Goal: Task Accomplishment & Management: Complete application form

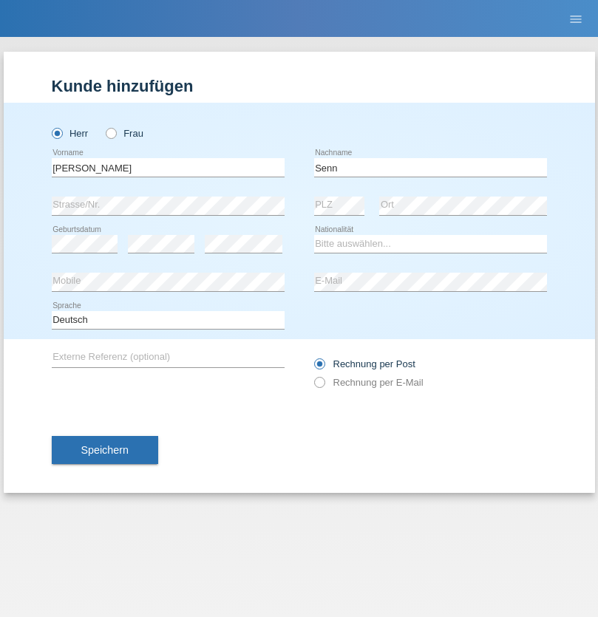
type input "Senn"
select select "CH"
select select "en"
radio input "true"
click at [168, 167] on input "text" at bounding box center [168, 167] width 233 height 18
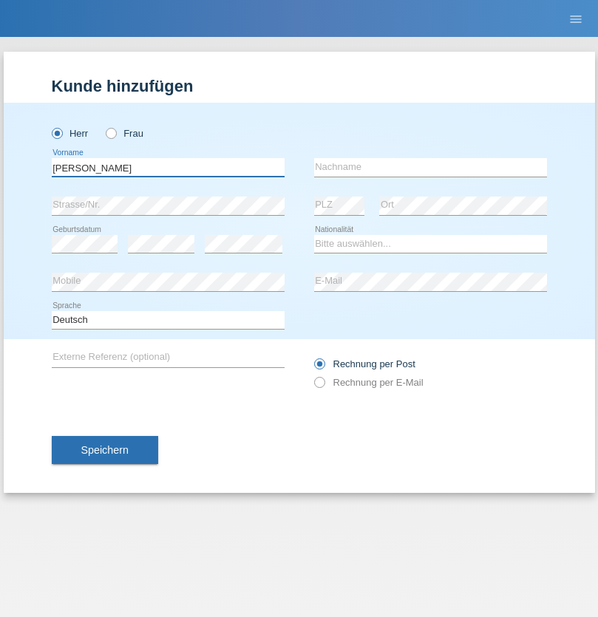
type input "Mohammad Qais"
click at [430, 167] on input "text" at bounding box center [430, 167] width 233 height 18
type input "Nemani"
select select "AF"
select select "C"
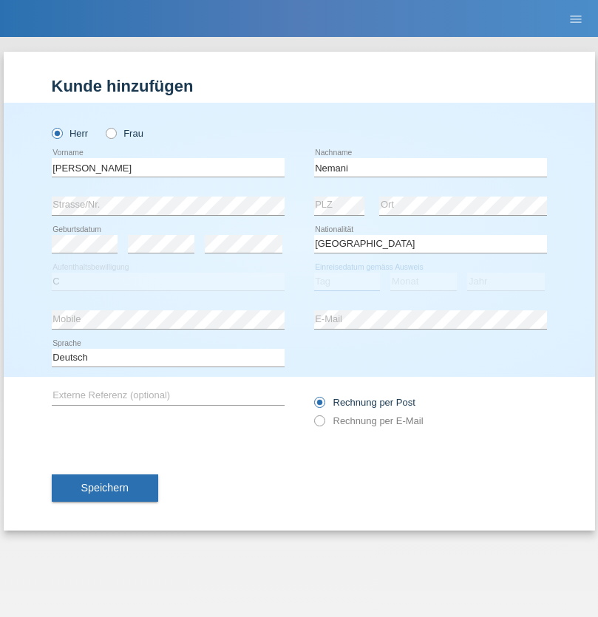
select select "02"
select select "01"
select select "2021"
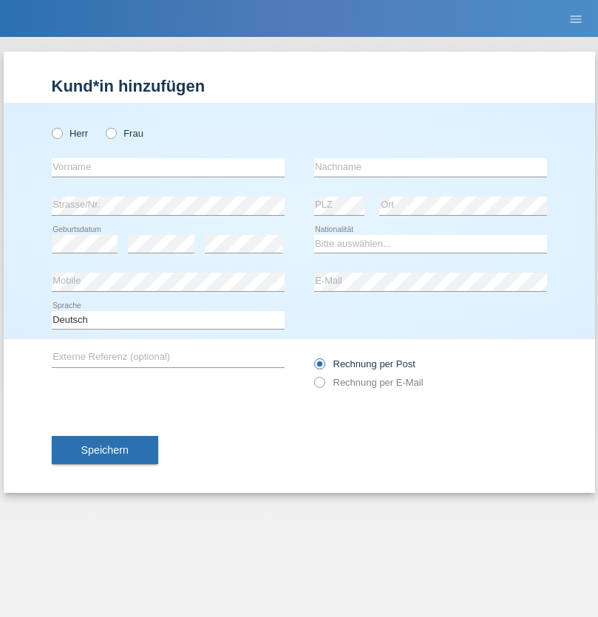
radio input "true"
click at [168, 167] on input "text" at bounding box center [168, 167] width 233 height 18
type input "[PERSON_NAME]"
click at [430, 167] on input "text" at bounding box center [430, 167] width 233 height 18
type input "Jacquet"
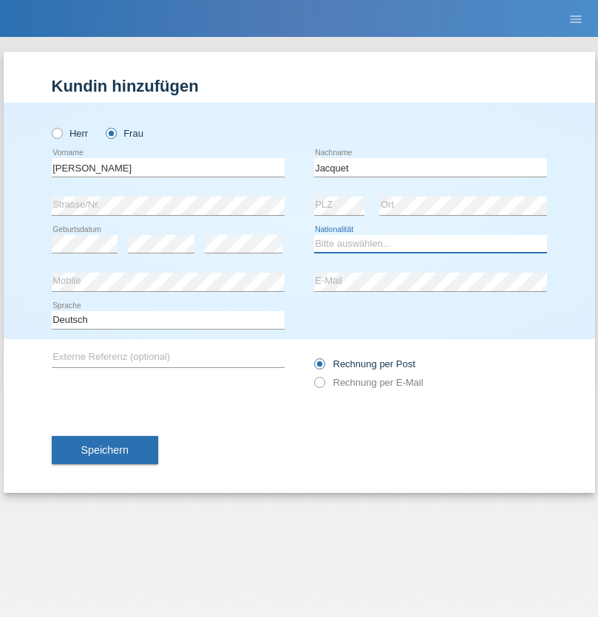
select select "CH"
radio input "true"
select select "DE"
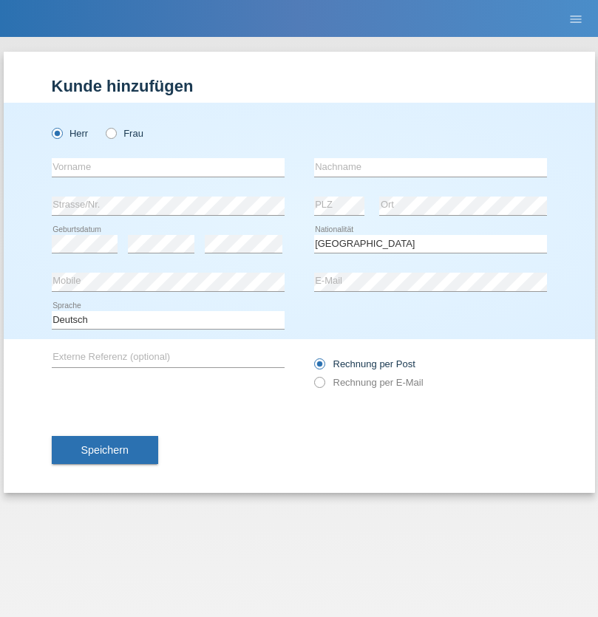
select select "C"
select select "07"
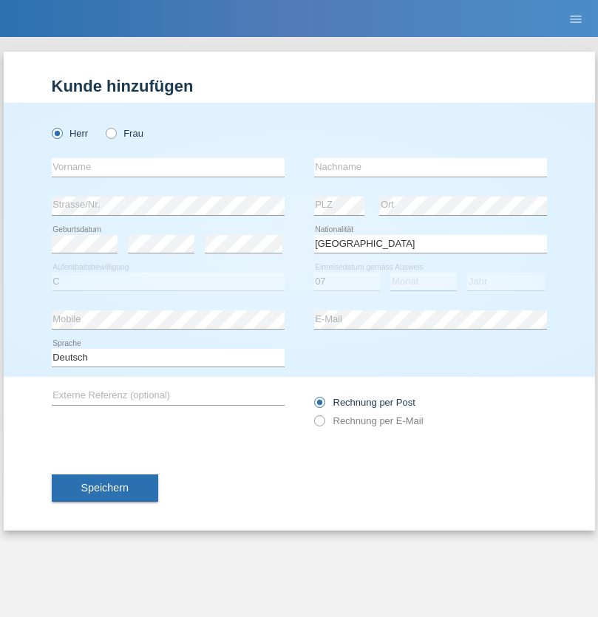
select select "11"
select select "1972"
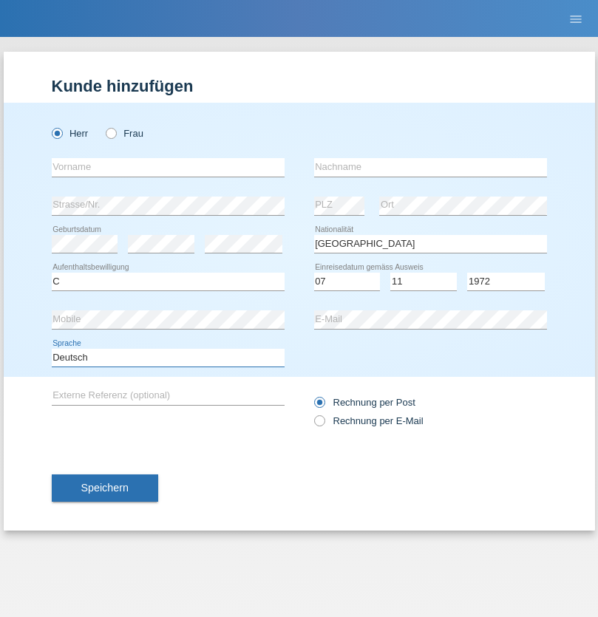
select select "en"
